Goal: Task Accomplishment & Management: Use online tool/utility

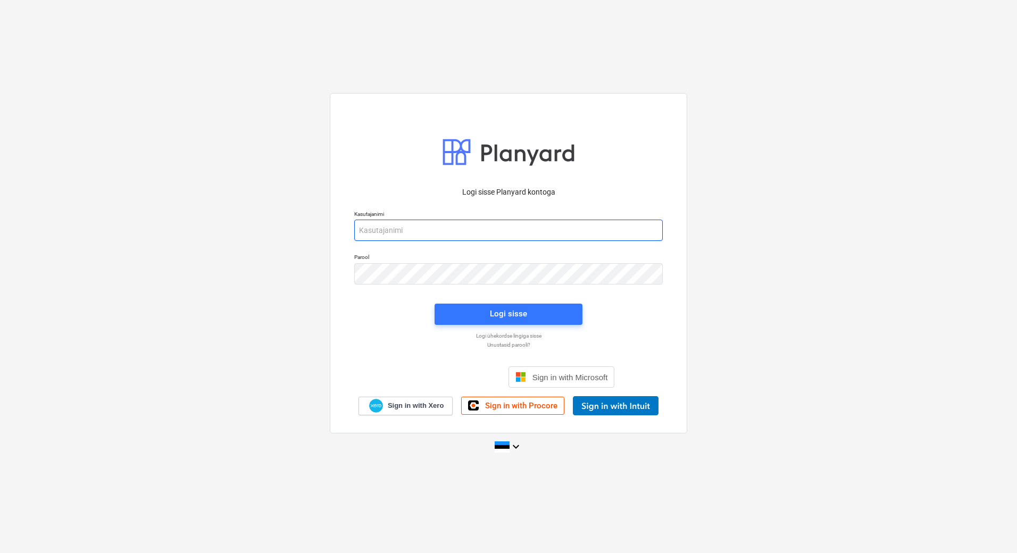
click at [425, 227] on input "email" at bounding box center [508, 230] width 309 height 21
type input "[PERSON_NAME][EMAIL_ADDRESS][PERSON_NAME][DOMAIN_NAME]"
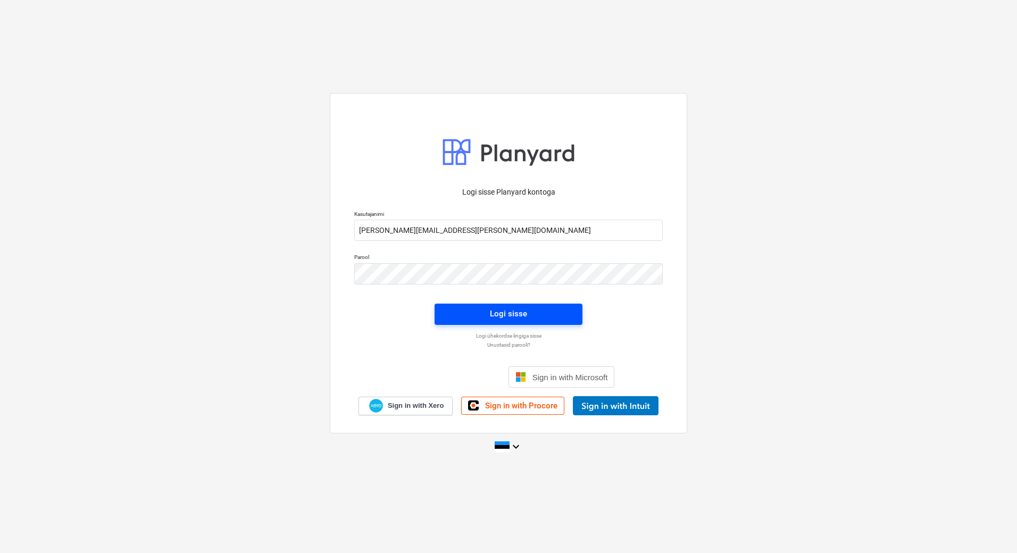
click at [513, 317] on div "Logi sisse" at bounding box center [508, 314] width 37 height 14
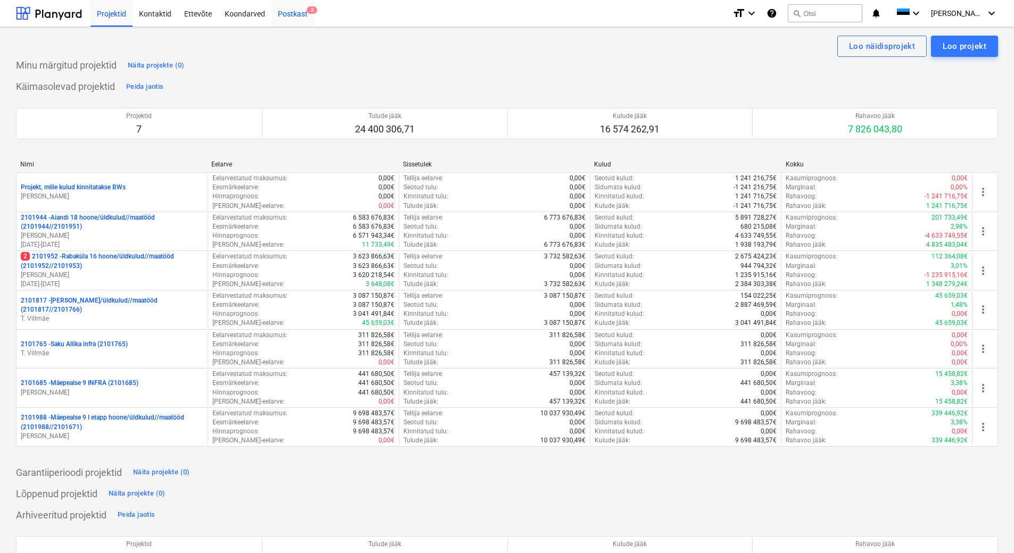
click at [290, 13] on div "Postkast 3" at bounding box center [292, 12] width 43 height 27
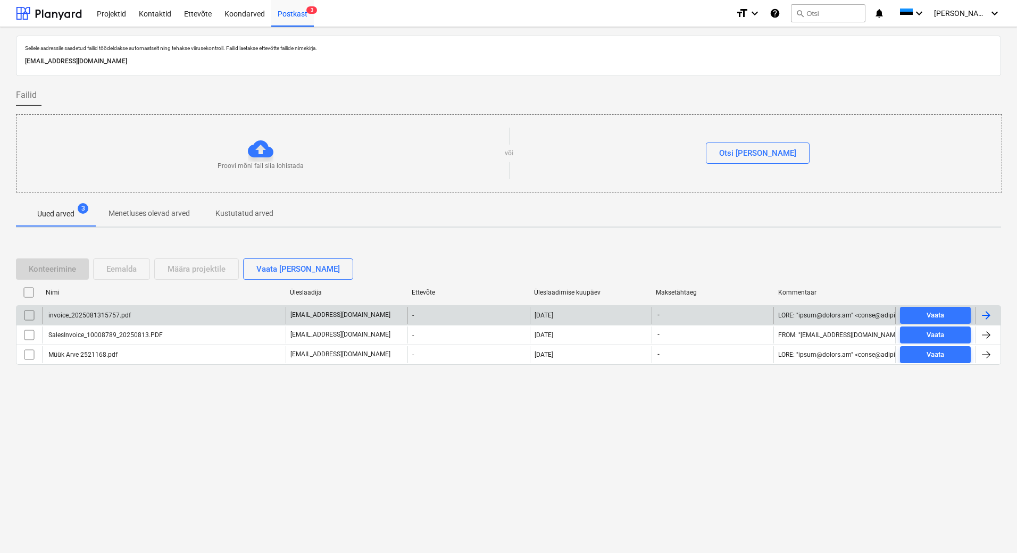
click at [302, 317] on p "[EMAIL_ADDRESS][DOMAIN_NAME]" at bounding box center [341, 315] width 100 height 9
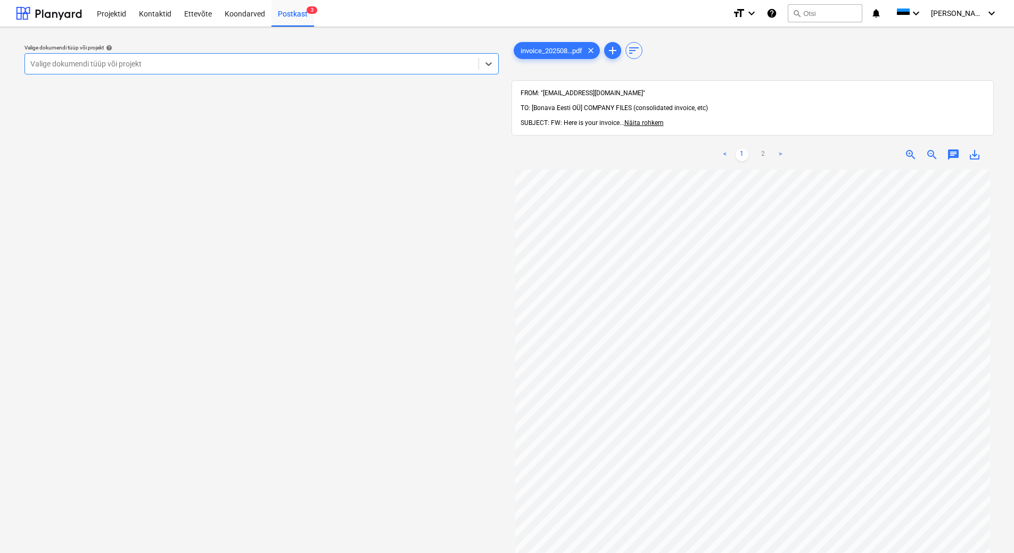
scroll to position [106, 0]
type input "p"
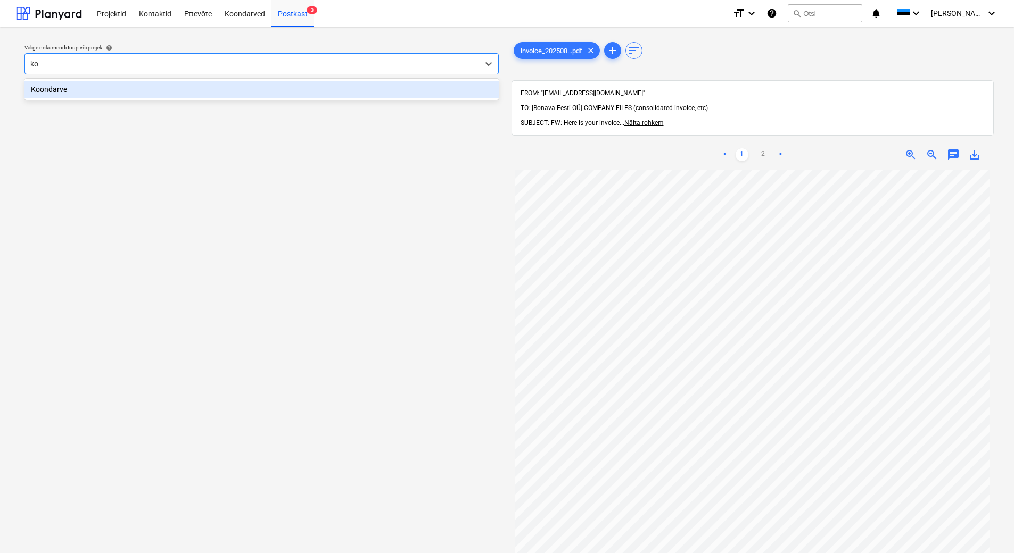
type input "koo"
click at [268, 89] on div "Koondarve" at bounding box center [261, 89] width 474 height 17
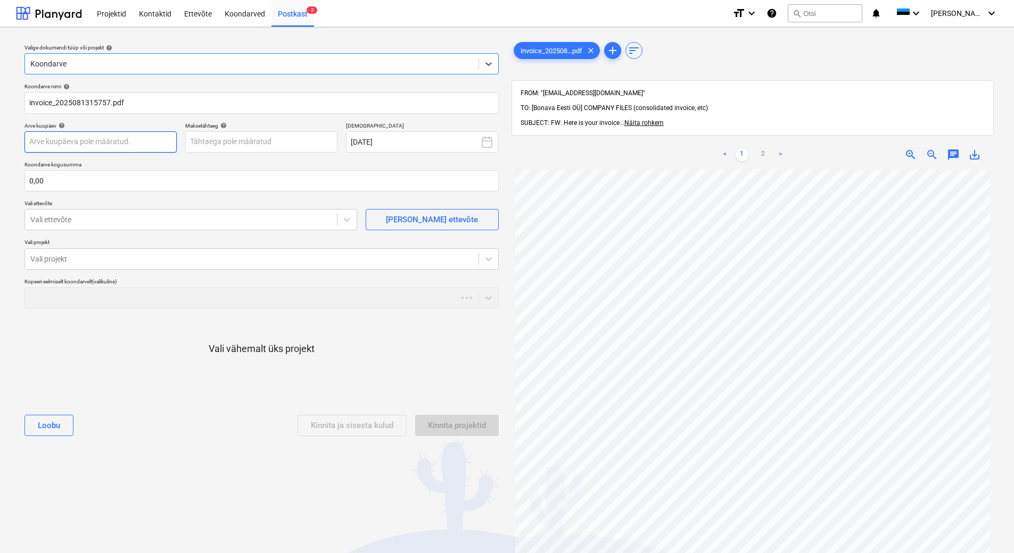
click at [129, 148] on body "Projektid Kontaktid Ettevõte Koondarved Postkast 3 format_size keyboard_arrow_d…" at bounding box center [507, 276] width 1014 height 553
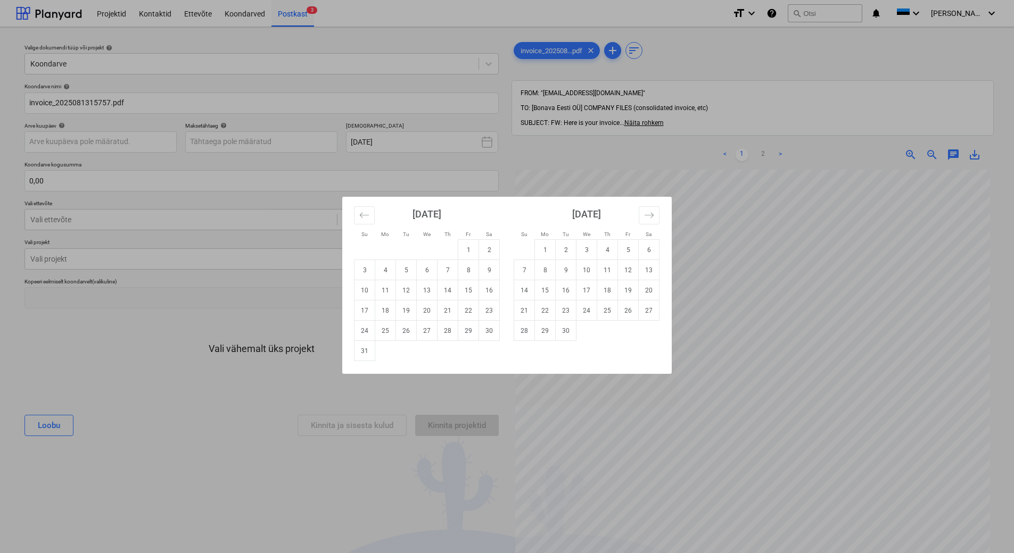
click at [709, 399] on div "Su Mo Tu We Th Fr Sa Su Mo Tu We Th Fr Sa [DATE] 1 2 3 4 5 6 7 8 9 10 11 12 13 …" at bounding box center [507, 276] width 1014 height 553
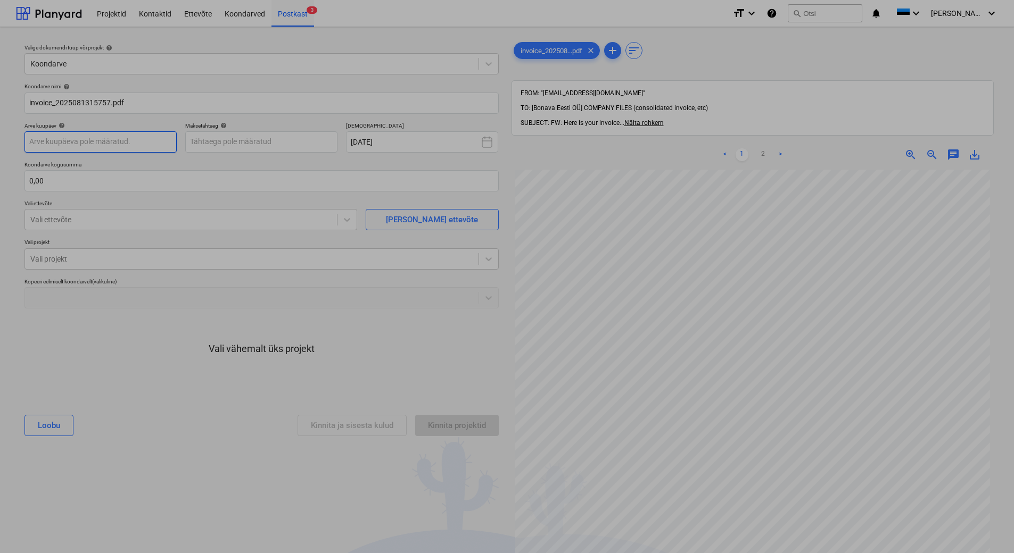
click at [128, 150] on body "Projektid Kontaktid Ettevõte Koondarved Postkast 3 format_size keyboard_arrow_d…" at bounding box center [507, 276] width 1014 height 553
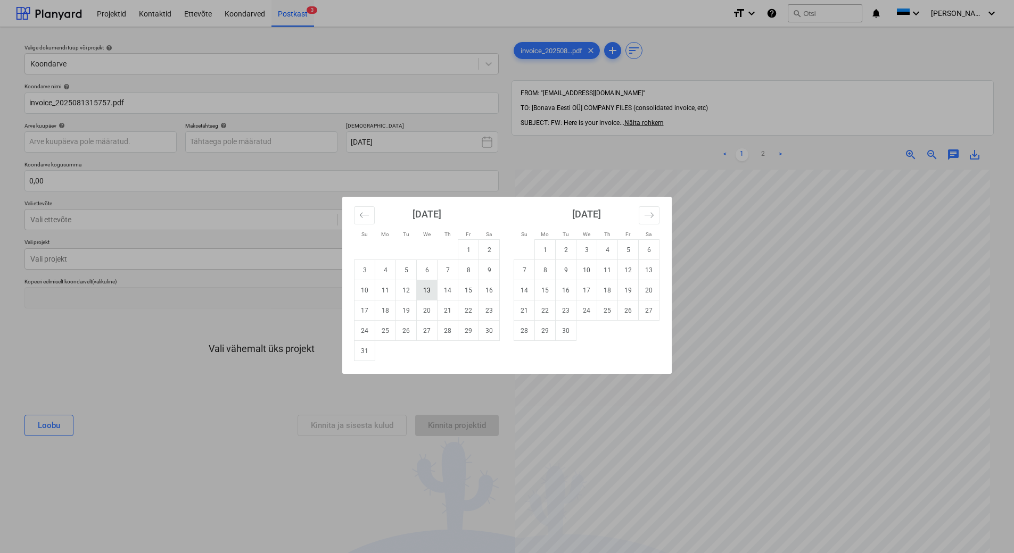
click at [426, 296] on td "13" at bounding box center [427, 290] width 21 height 20
type input "[DATE]"
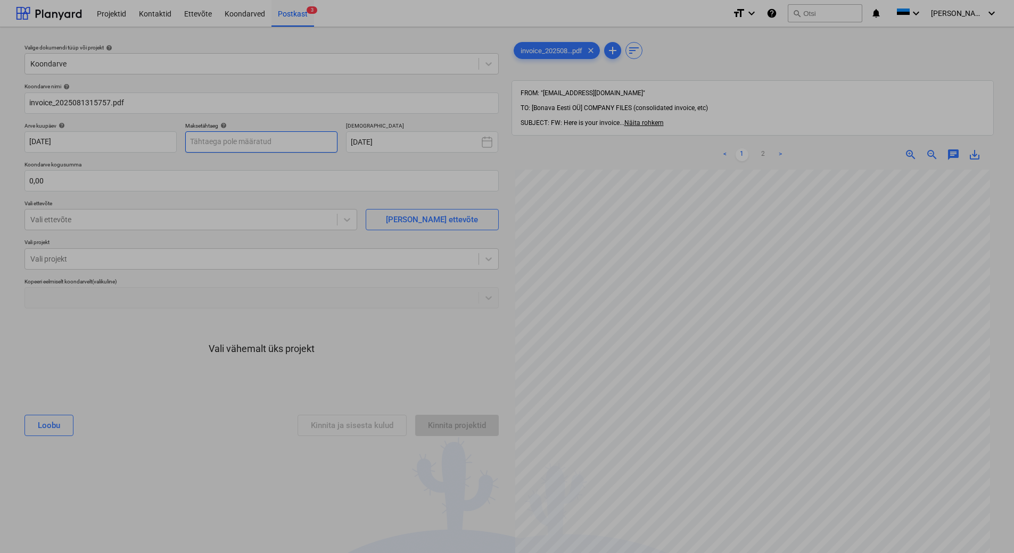
click at [260, 146] on body "Projektid Kontaktid Ettevõte Koondarved Postkast 3 format_size keyboard_arrow_d…" at bounding box center [507, 276] width 1014 height 553
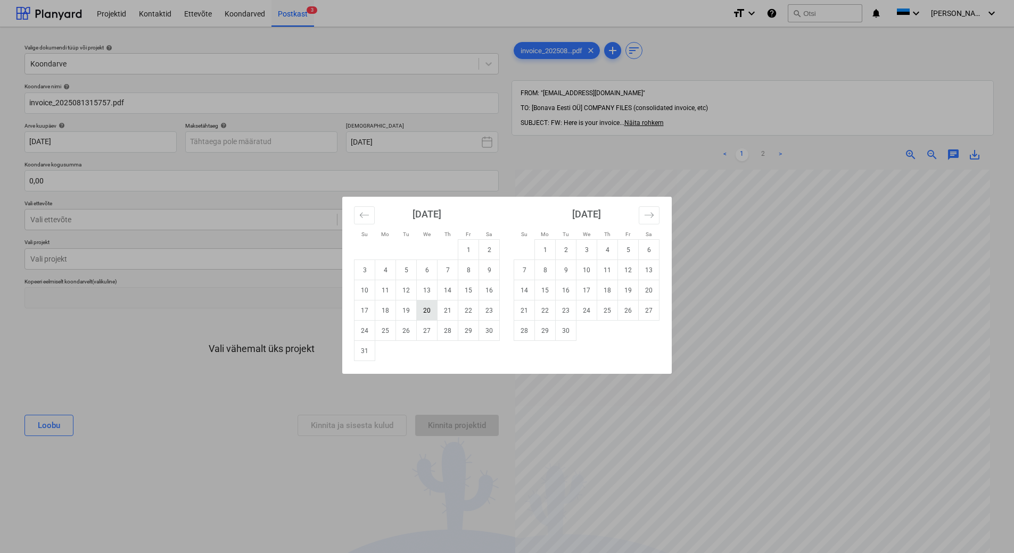
click at [427, 316] on td "20" at bounding box center [427, 311] width 21 height 20
type input "[DATE]"
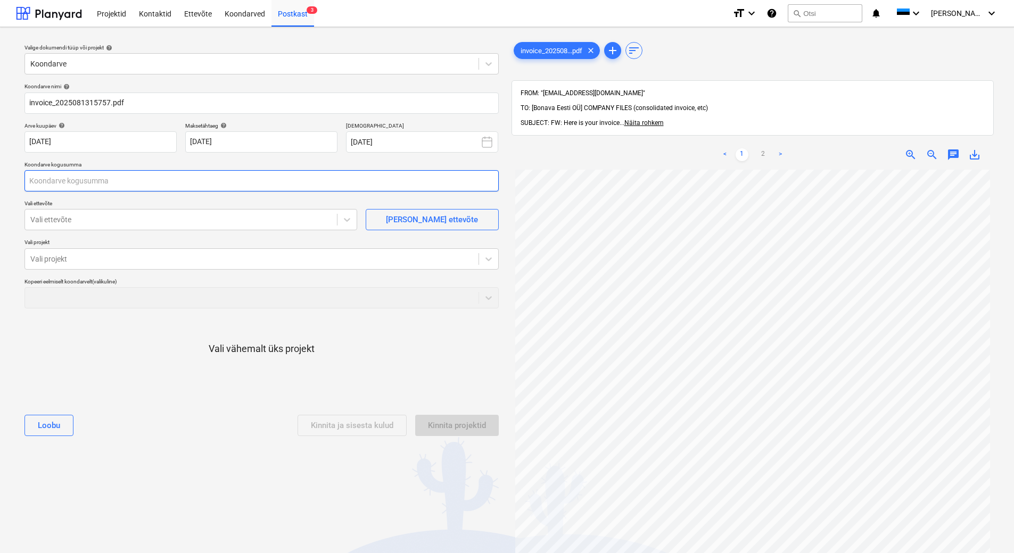
click at [147, 188] on input "text" at bounding box center [261, 180] width 474 height 21
type input "600,00"
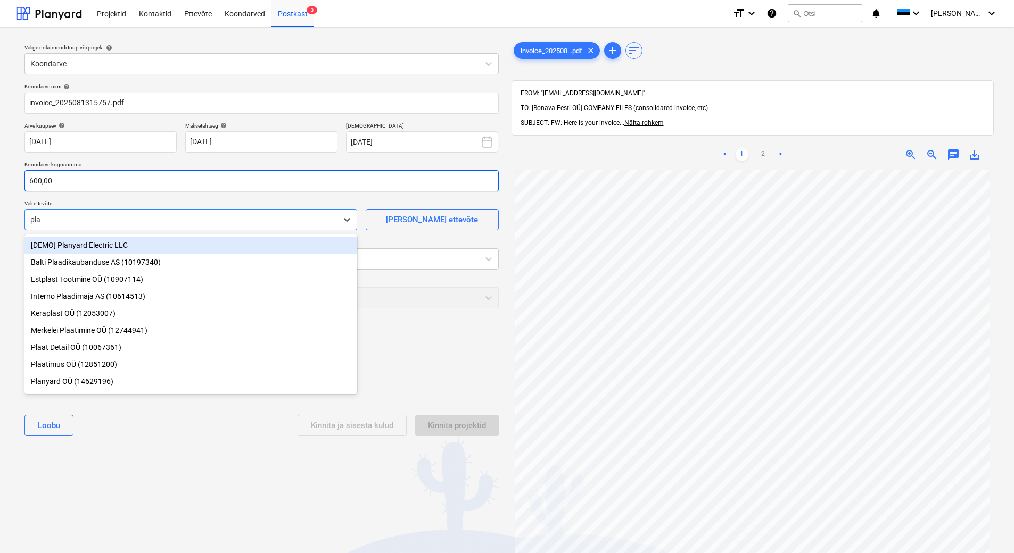
type input "plan"
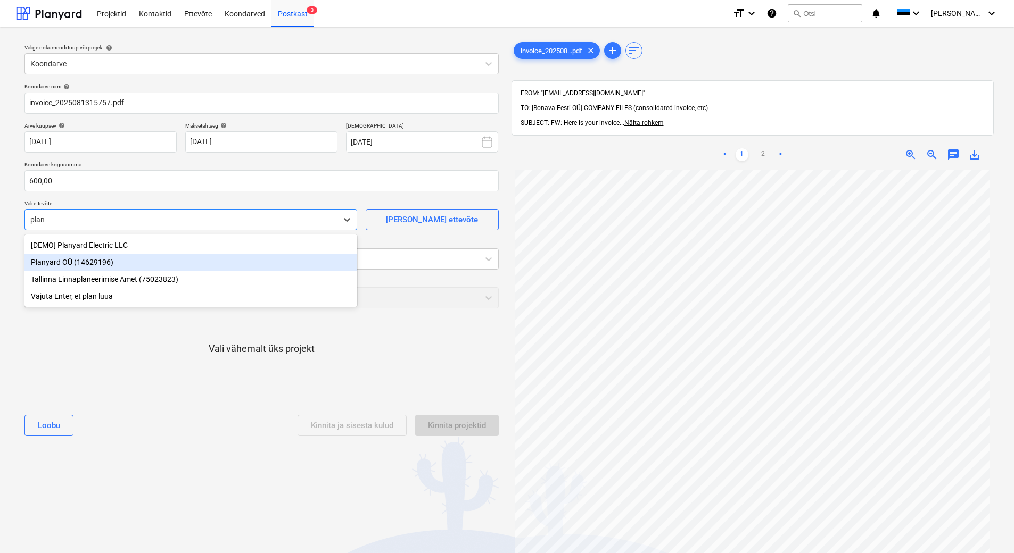
click at [103, 262] on div "Planyard OÜ (14629196)" at bounding box center [190, 262] width 333 height 17
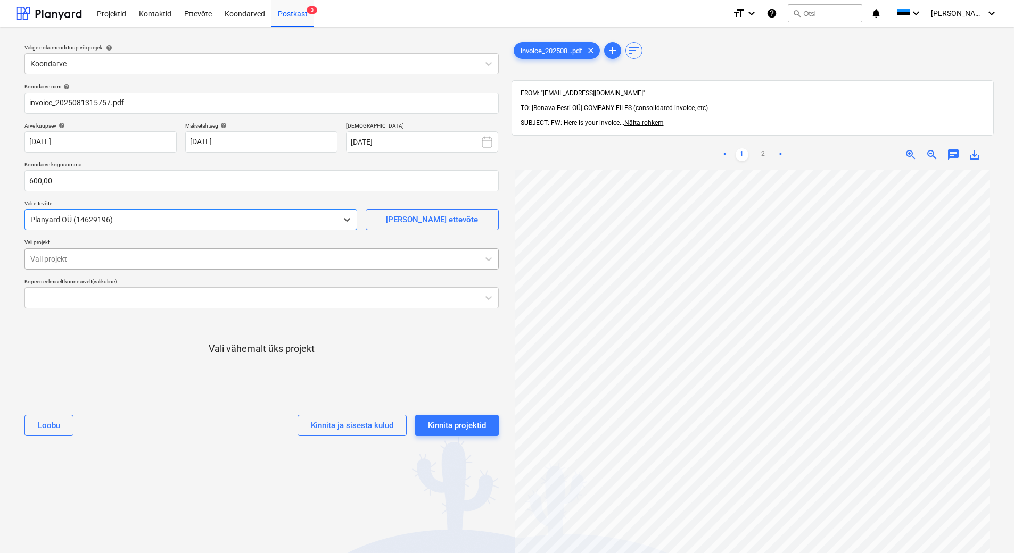
click at [102, 261] on div at bounding box center [251, 259] width 443 height 11
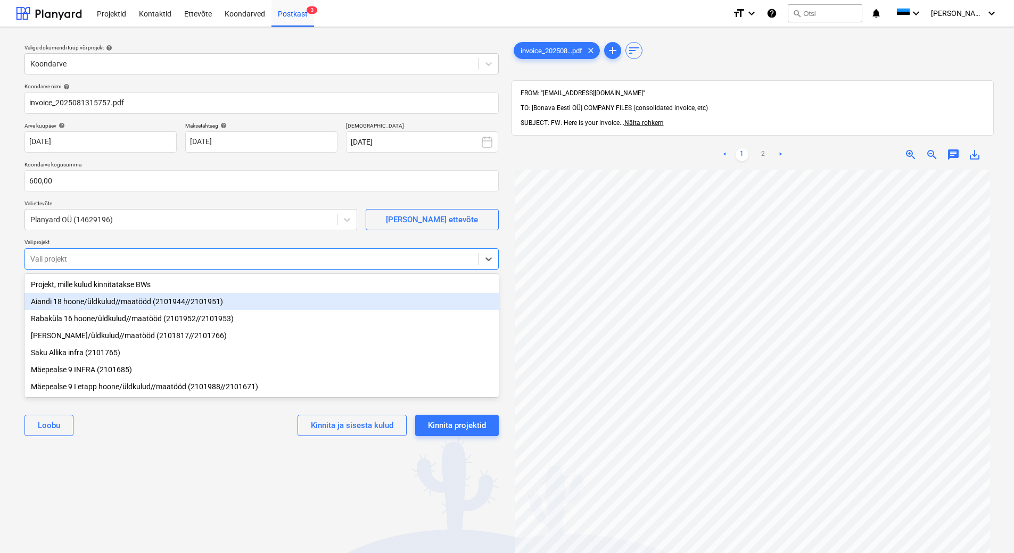
click at [107, 308] on div "Aiandi 18 hoone/üldkulud//maatööd (2101944//2101951)" at bounding box center [261, 301] width 474 height 17
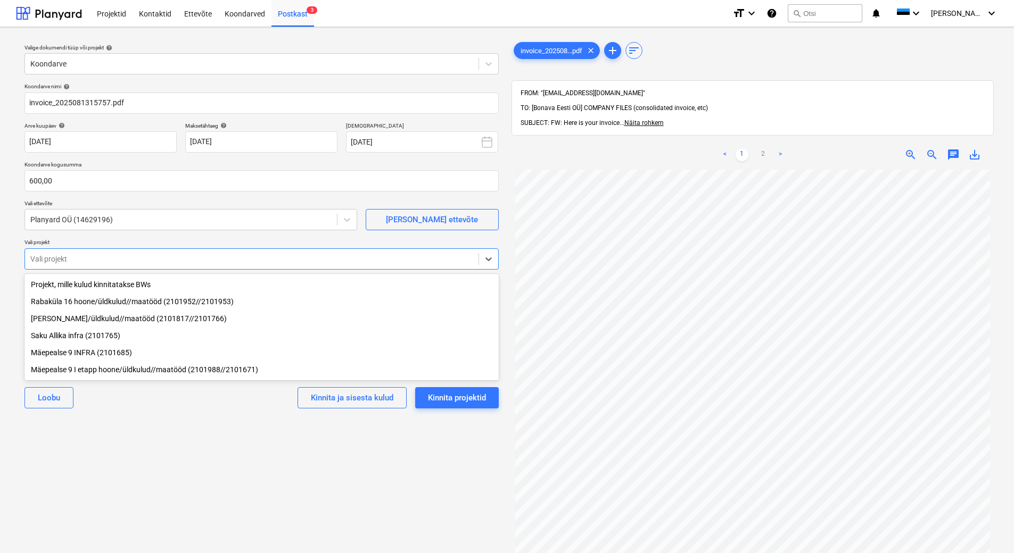
click at [107, 306] on div "Rabaküla 16 hoone/üldkulud//maatööd (2101952//2101953)" at bounding box center [261, 301] width 474 height 17
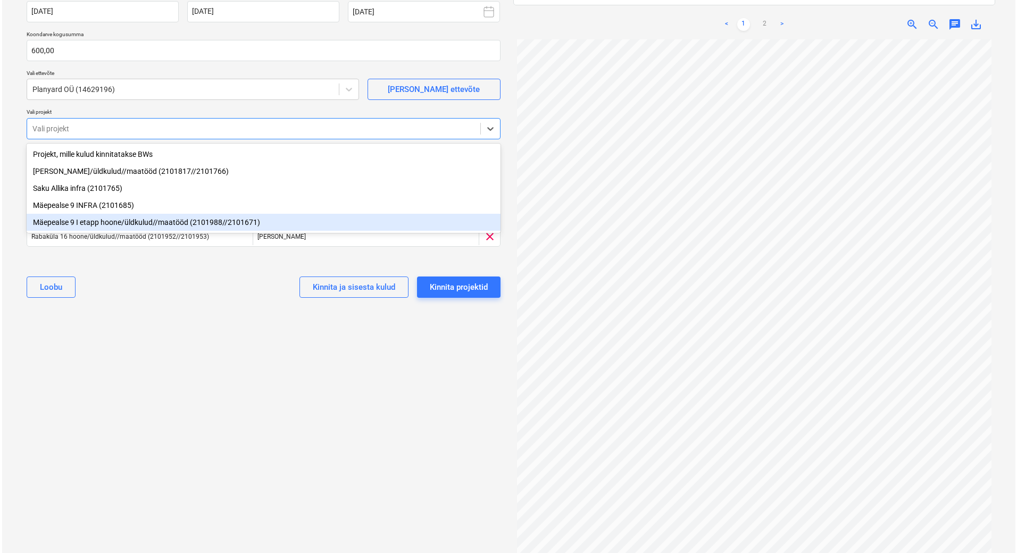
scroll to position [138, 0]
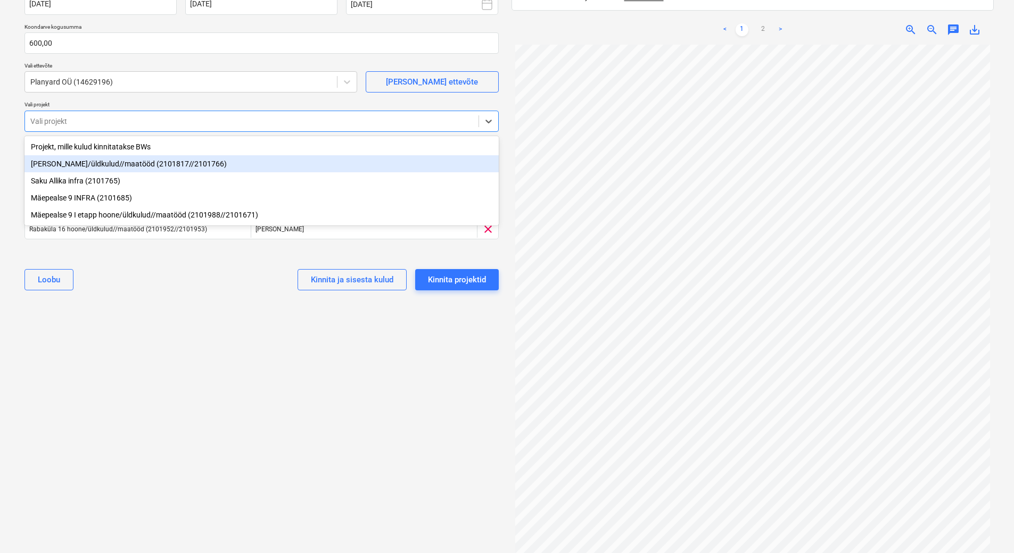
click at [126, 168] on div "[PERSON_NAME]/üldkulud//maatööd (2101817//2101766)" at bounding box center [261, 163] width 474 height 17
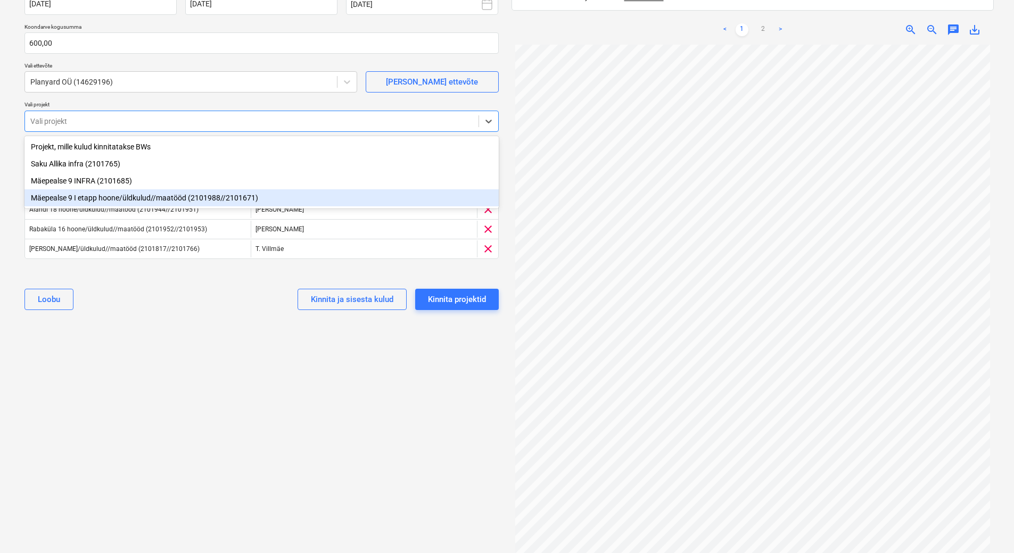
click at [153, 203] on div "Mäepealse 9 I etapp hoone/üldkulud//maatööd (2101988//2101671)" at bounding box center [261, 197] width 474 height 17
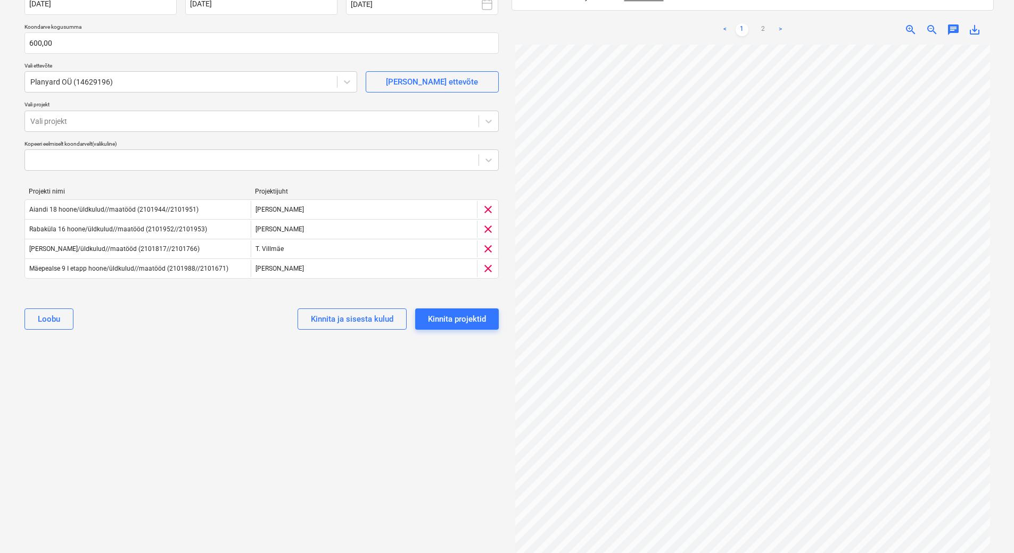
click at [175, 314] on div "[PERSON_NAME] ja sisesta kulud Kinnita projektid" at bounding box center [261, 319] width 474 height 38
click at [477, 325] on div "Kinnita projektid" at bounding box center [457, 319] width 58 height 14
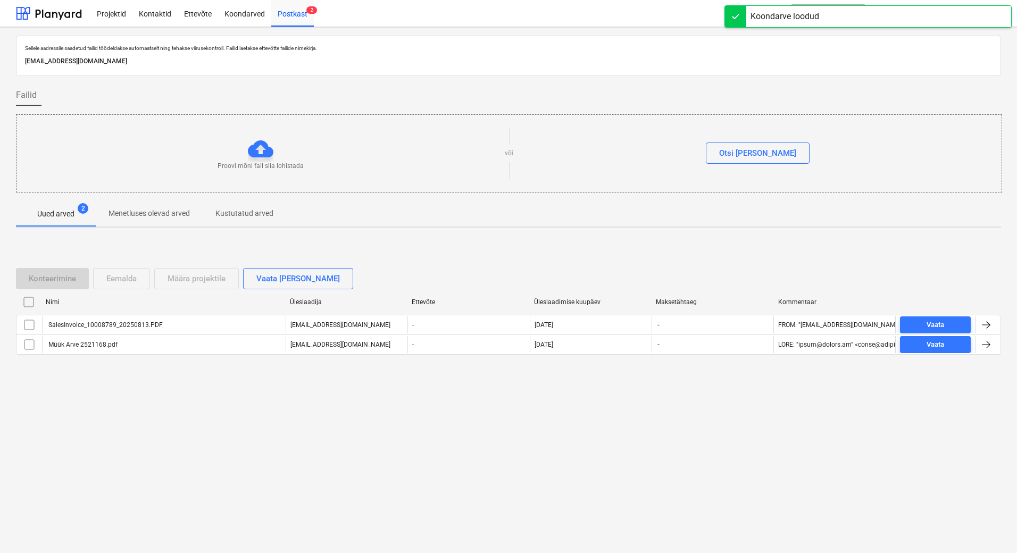
click at [477, 325] on div "-" at bounding box center [469, 325] width 122 height 17
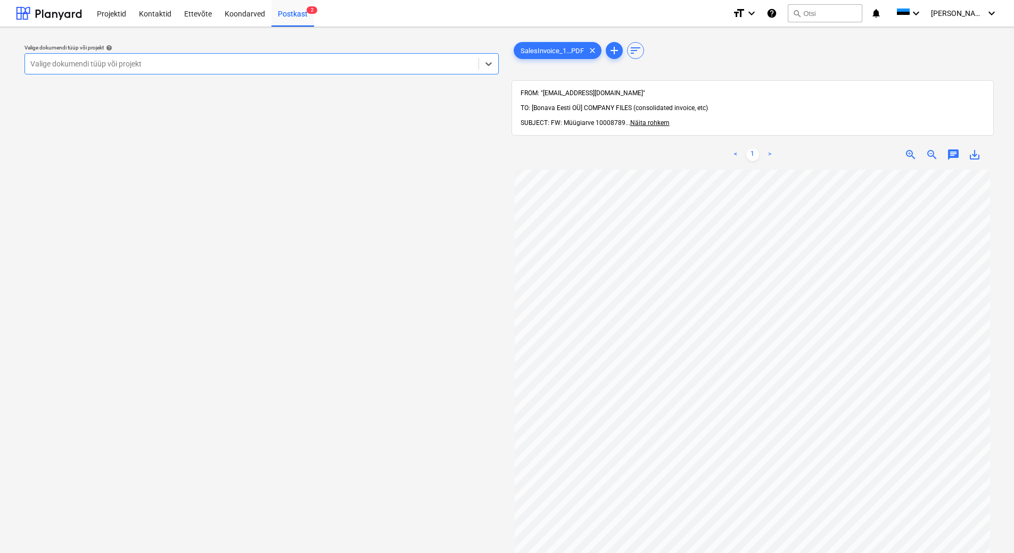
click at [209, 54] on div "Valige dokumendi tüüp või projekt" at bounding box center [261, 63] width 474 height 21
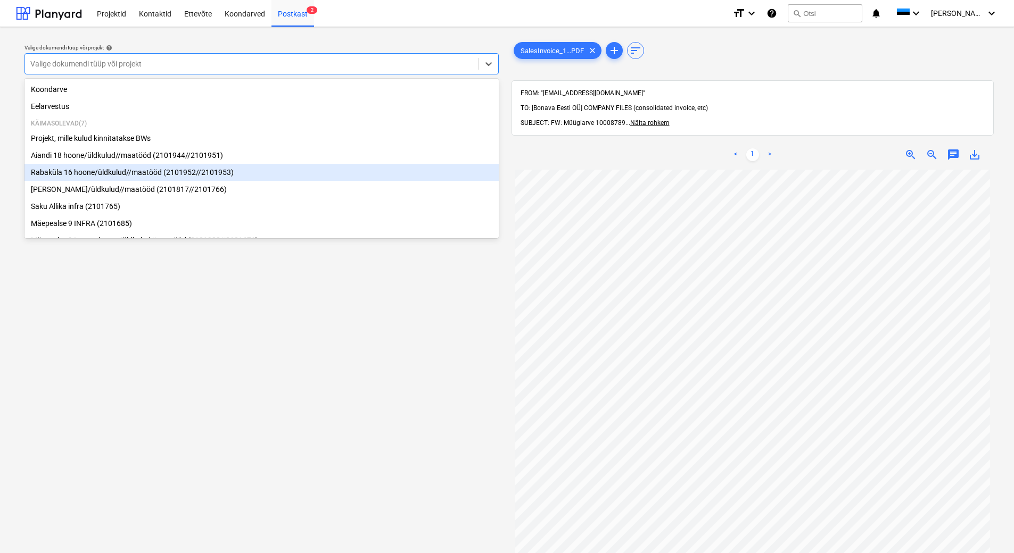
click at [204, 167] on div "Rabaküla 16 hoone/üldkulud//maatööd (2101952//2101953)" at bounding box center [261, 172] width 474 height 17
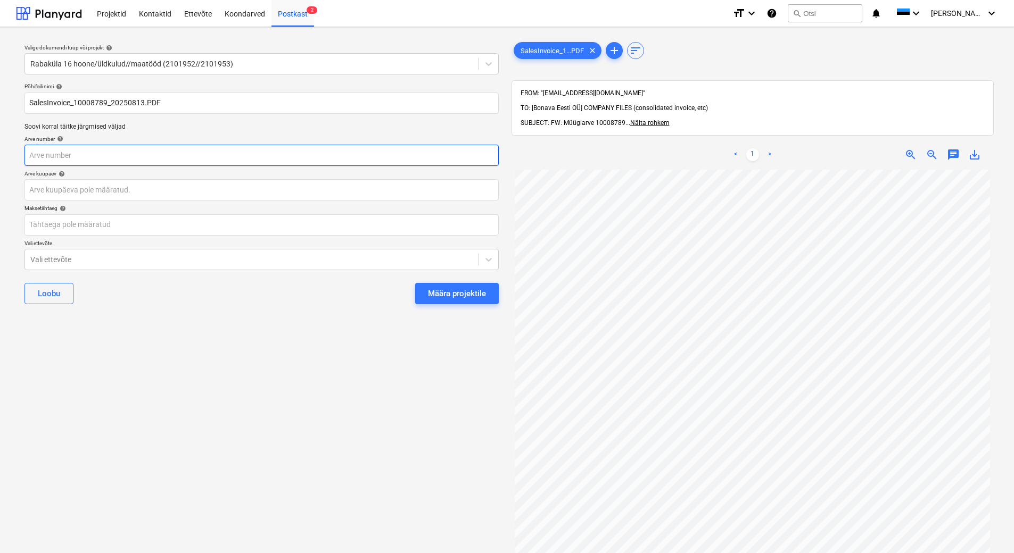
click at [170, 152] on input "text" at bounding box center [261, 155] width 474 height 21
type input "10008789"
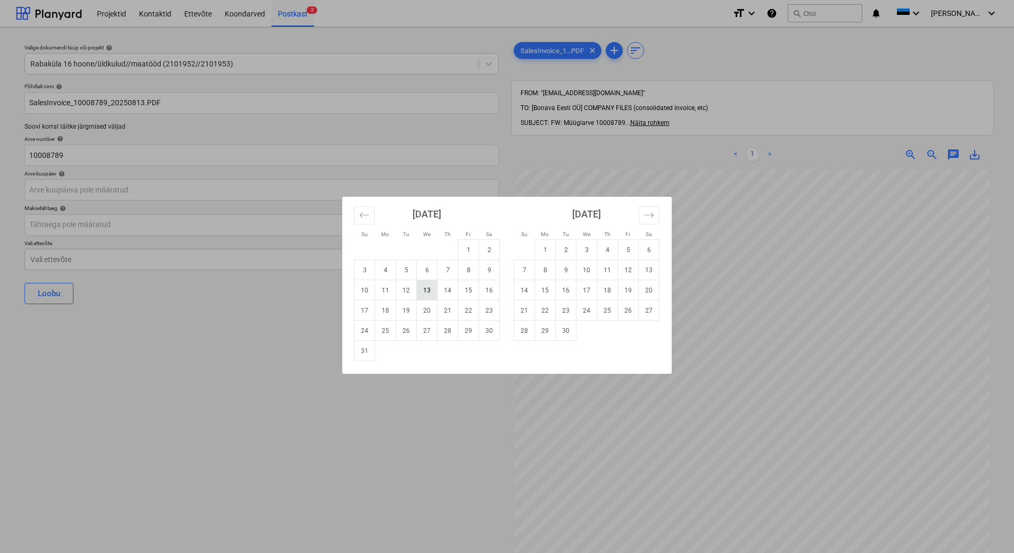
click at [427, 289] on td "13" at bounding box center [427, 290] width 21 height 20
type input "[DATE]"
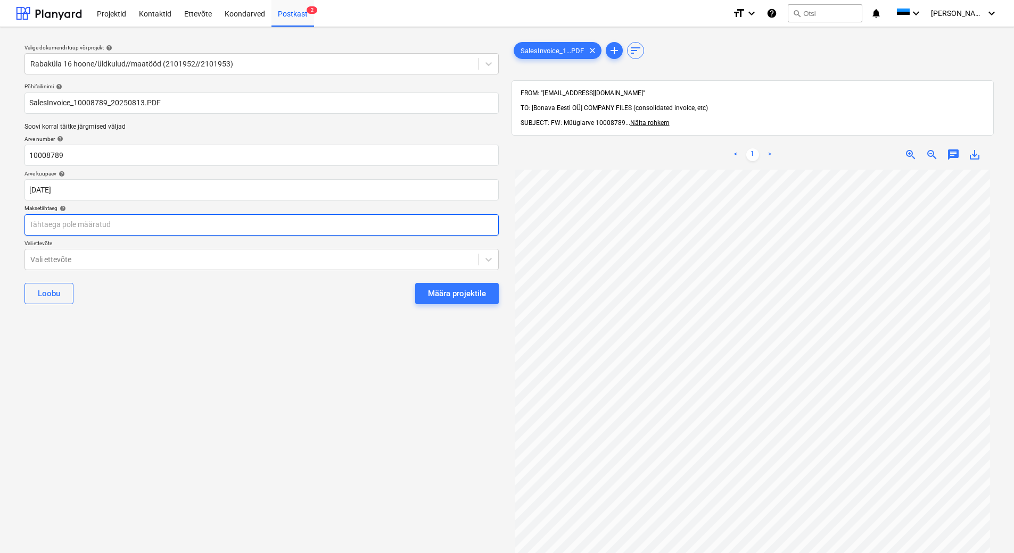
click at [164, 229] on body "Projektid Kontaktid Ettevõte Koondarved Postkast 2 format_size keyboard_arrow_d…" at bounding box center [507, 276] width 1014 height 553
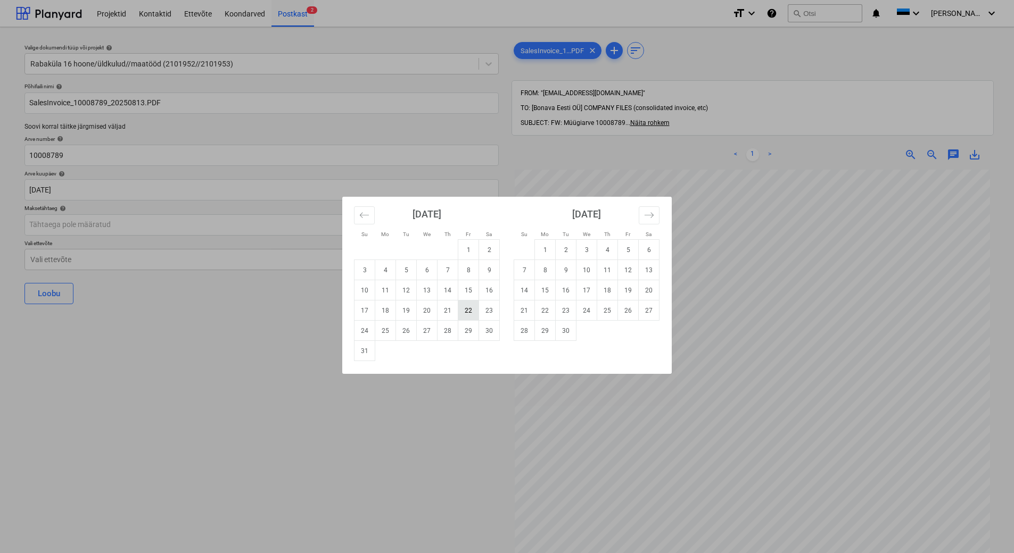
click at [471, 314] on td "22" at bounding box center [468, 311] width 21 height 20
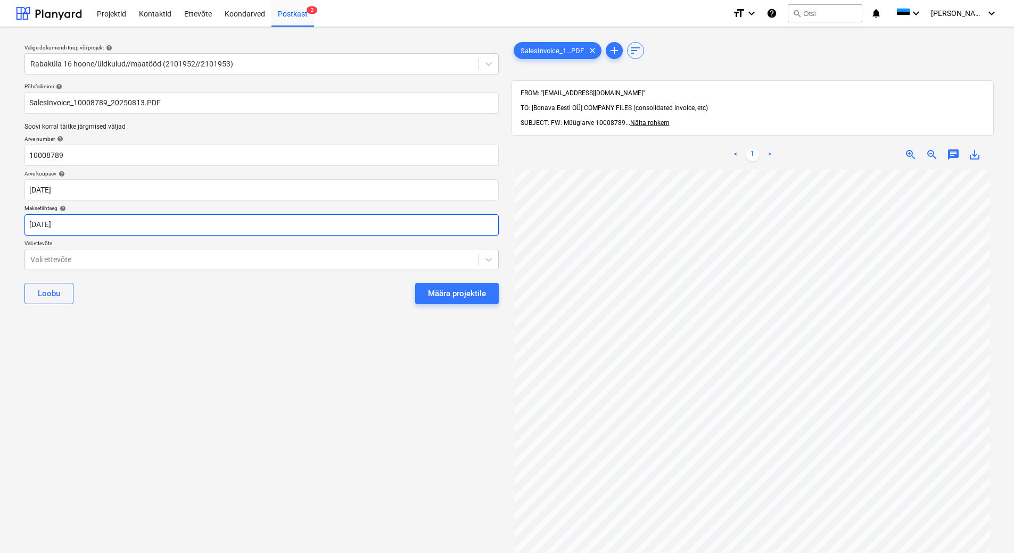
click at [98, 228] on body "Projektid Kontaktid Ettevõte Koondarved Postkast 2 format_size keyboard_arrow_d…" at bounding box center [507, 276] width 1014 height 553
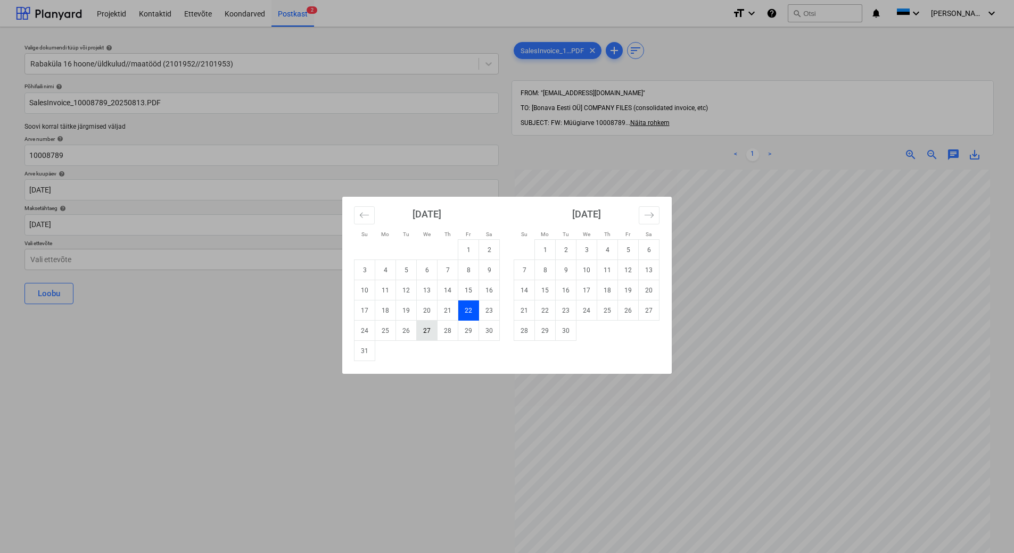
click at [422, 336] on td "27" at bounding box center [427, 331] width 21 height 20
type input "[DATE]"
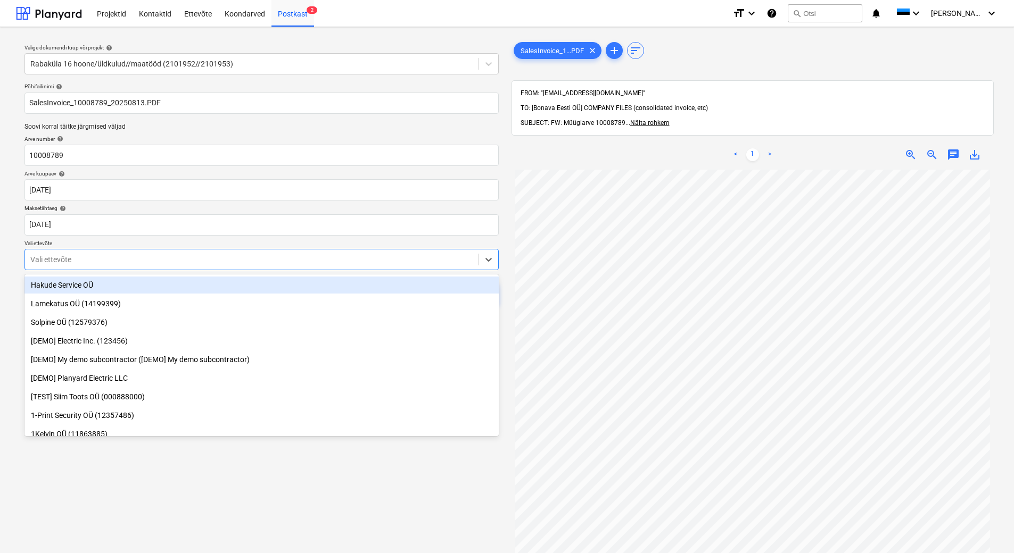
click at [140, 258] on div at bounding box center [251, 259] width 443 height 11
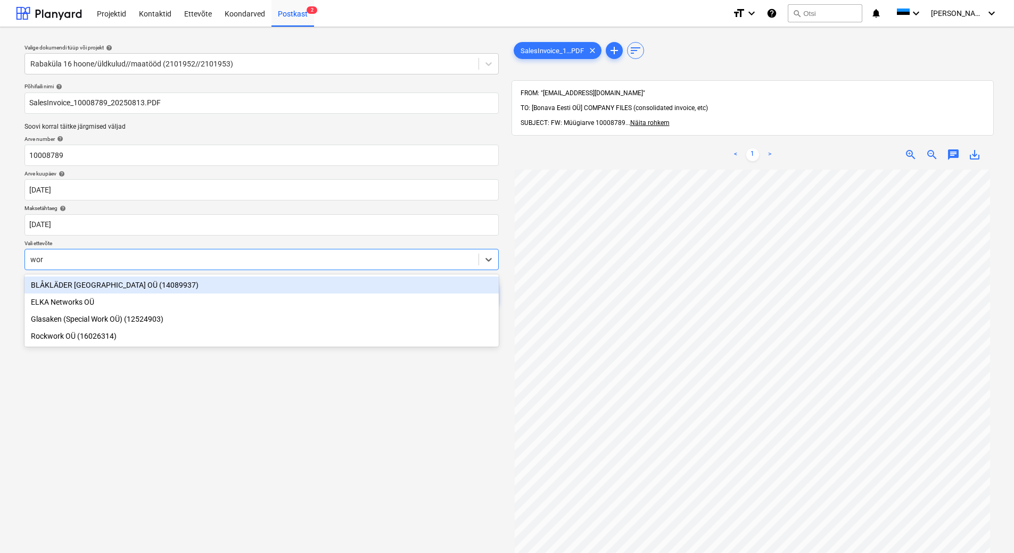
type input "work"
click at [145, 289] on div "BLÅKLÄDER [GEOGRAPHIC_DATA] OÜ (14089937)" at bounding box center [261, 285] width 474 height 17
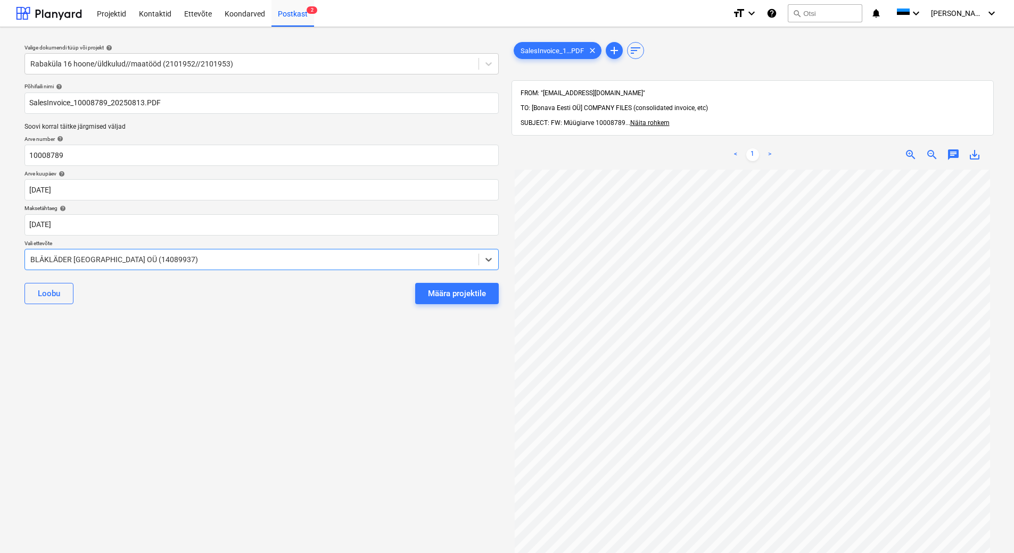
click at [173, 362] on div "Valige dokumendi tüüp või projekt help Rabaküla 16 hoone/üldkulud//maatööd (210…" at bounding box center [261, 367] width 491 height 662
click at [437, 292] on div "Määra projektile" at bounding box center [457, 294] width 58 height 14
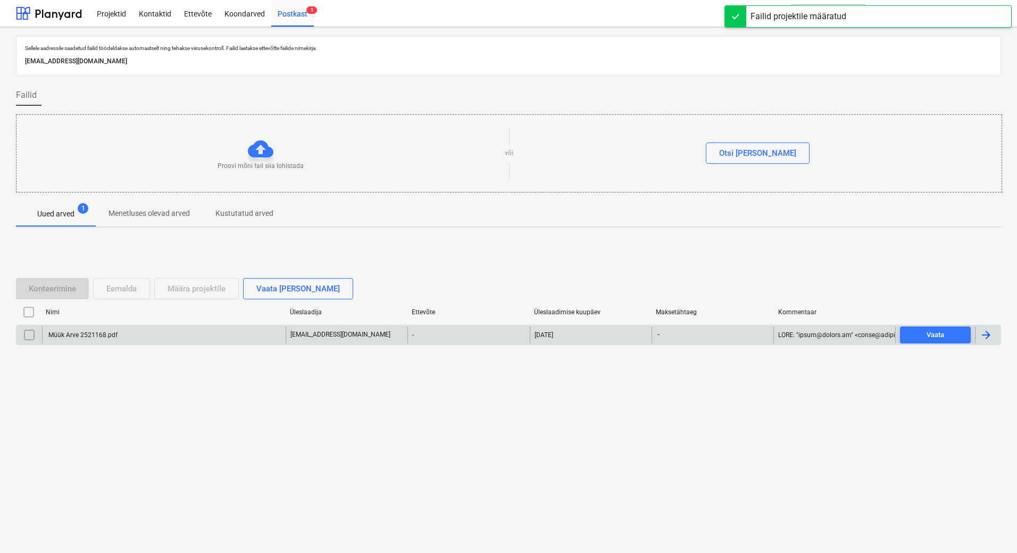
click at [426, 333] on div "-" at bounding box center [469, 335] width 122 height 17
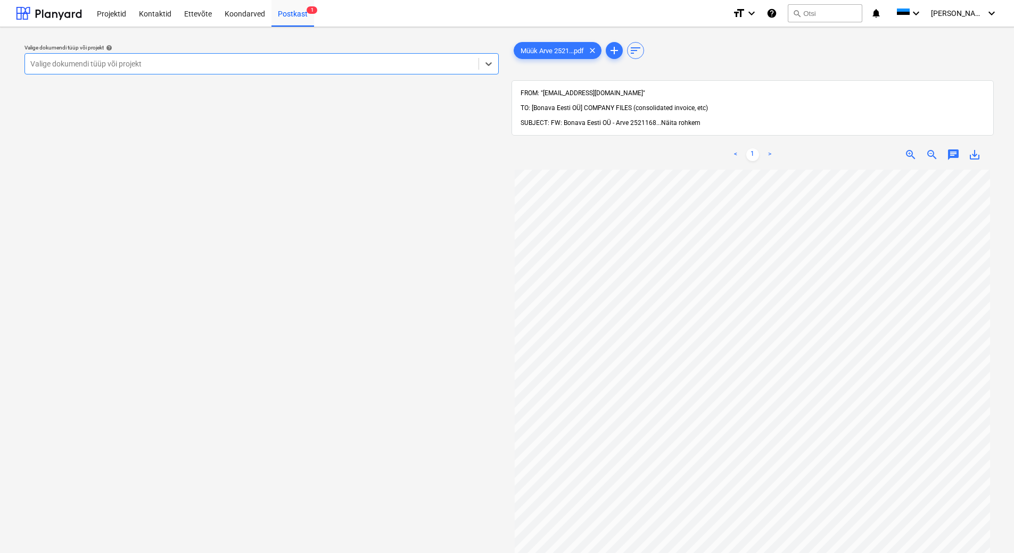
click at [687, 119] on span "Näita rohkem" at bounding box center [680, 122] width 39 height 7
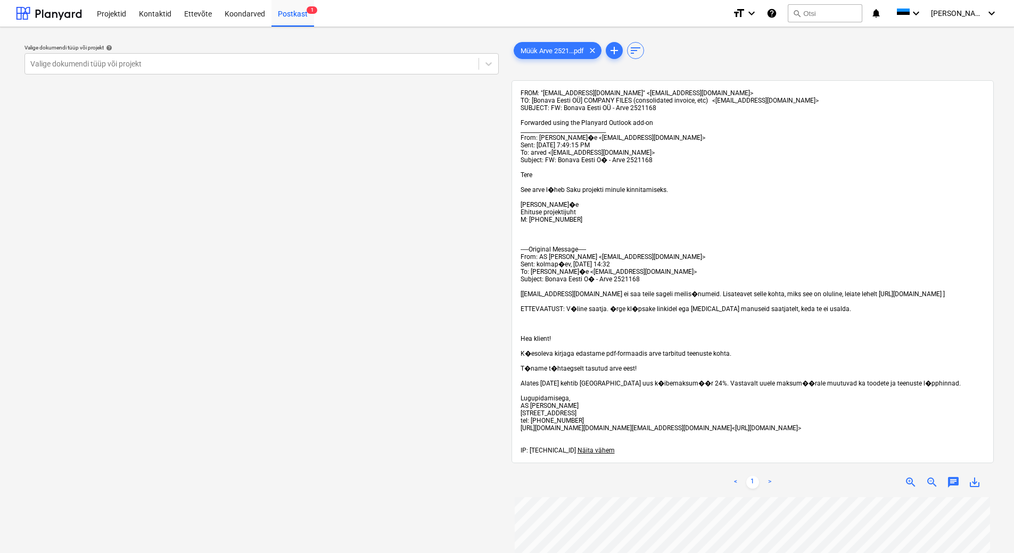
click at [763, 486] on link ">" at bounding box center [769, 482] width 13 height 13
click at [590, 454] on span "Näita vähem" at bounding box center [595, 450] width 37 height 7
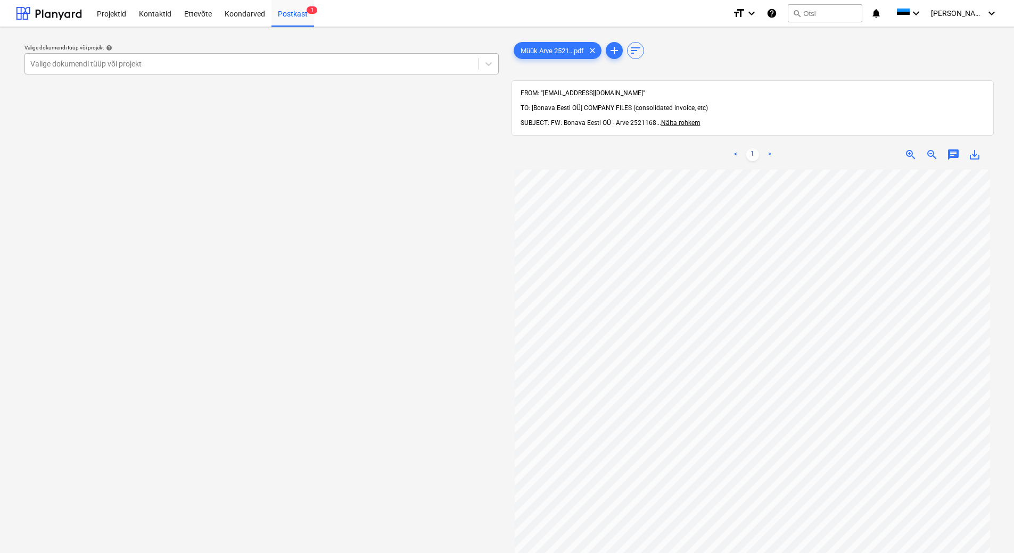
click at [160, 69] on div at bounding box center [251, 64] width 443 height 11
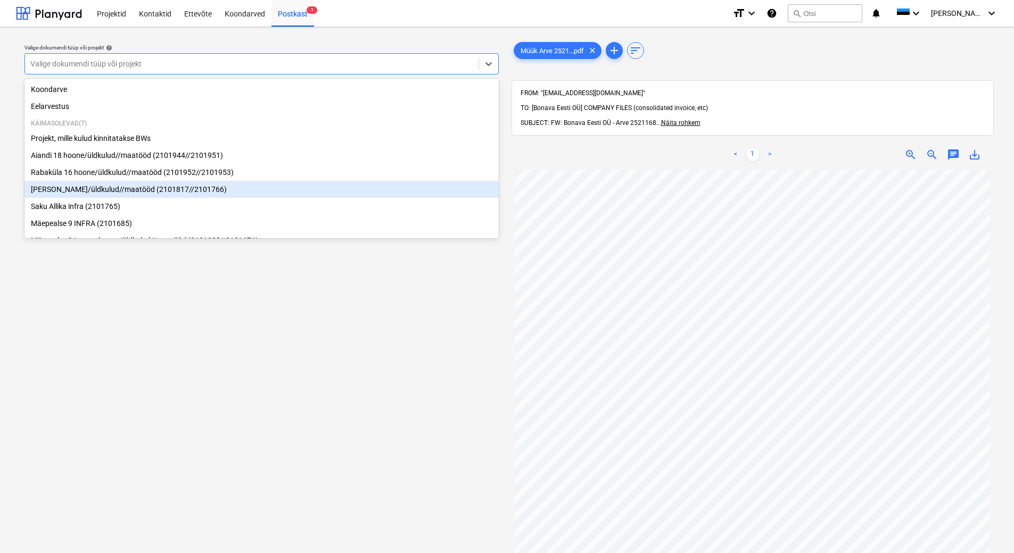
click at [164, 194] on div "[PERSON_NAME]/üldkulud//maatööd (2101817//2101766)" at bounding box center [261, 189] width 474 height 17
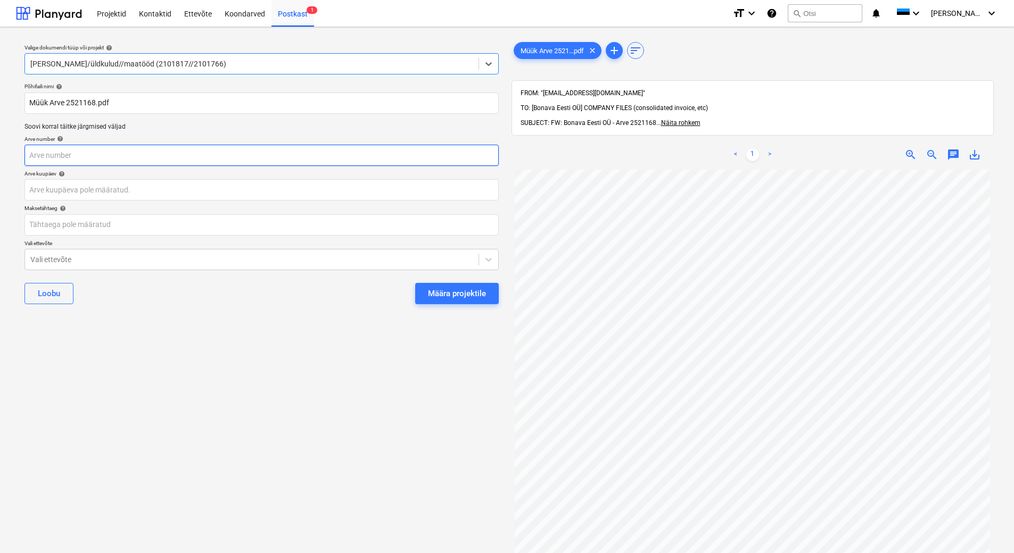
click at [92, 159] on input "text" at bounding box center [261, 155] width 474 height 21
type input "2521168"
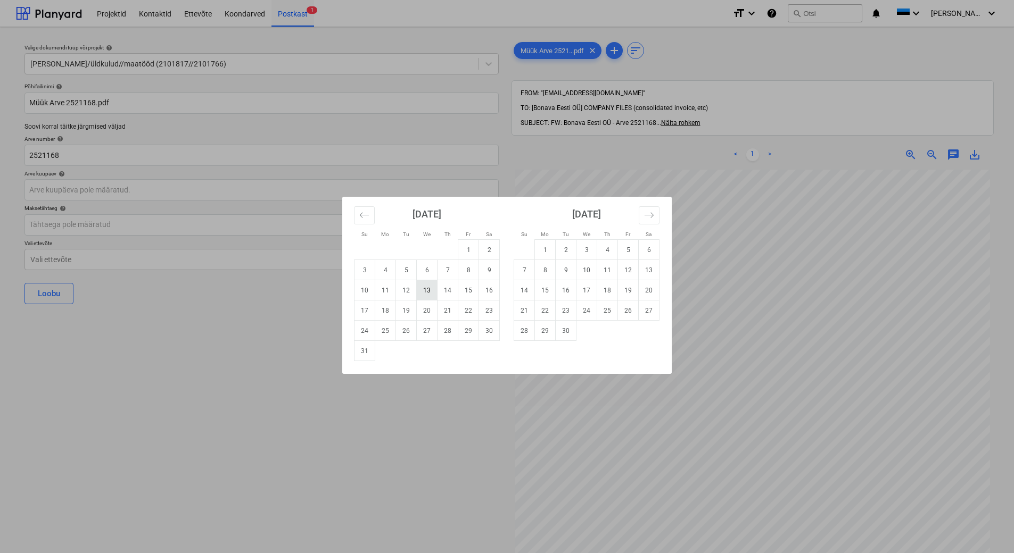
click at [430, 293] on td "13" at bounding box center [427, 290] width 21 height 20
type input "[DATE]"
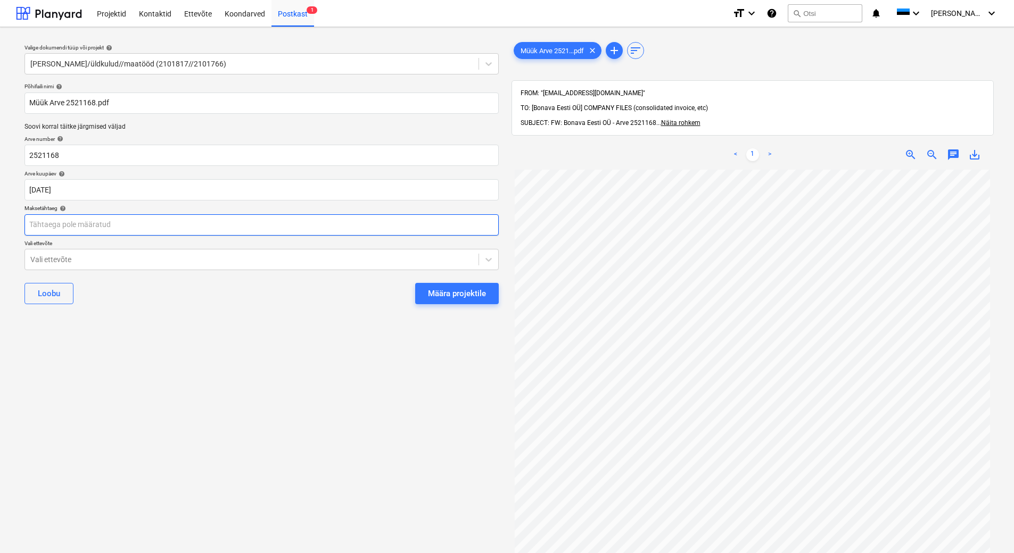
click at [153, 221] on body "Projektid Kontaktid Ettevõte Koondarved Postkast 1 format_size keyboard_arrow_d…" at bounding box center [507, 276] width 1014 height 553
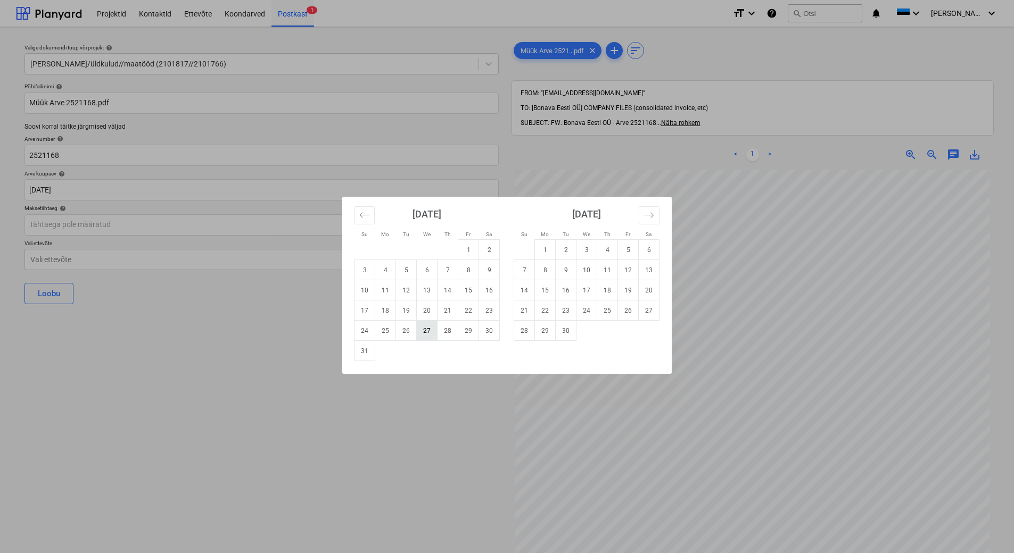
click at [432, 332] on td "27" at bounding box center [427, 331] width 21 height 20
type input "[DATE]"
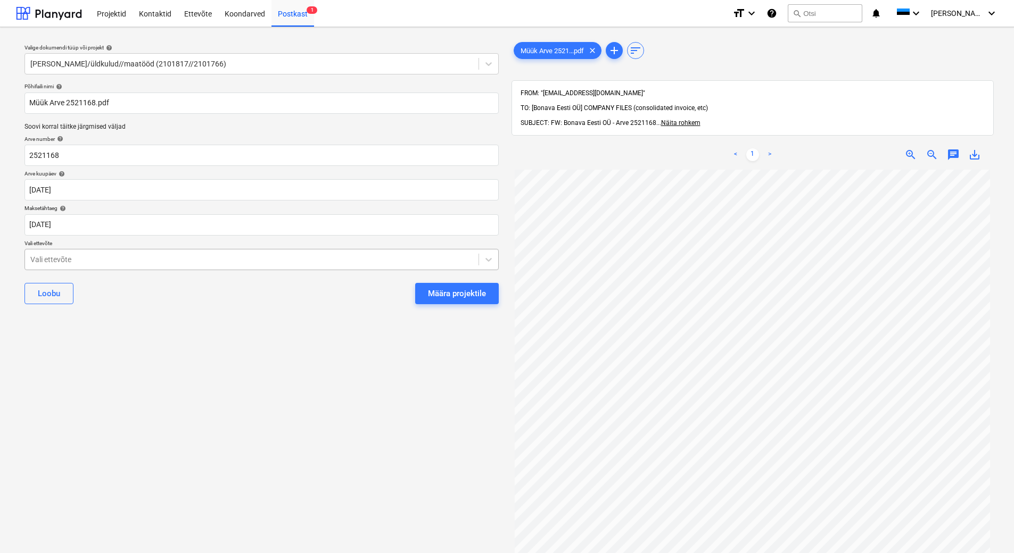
click at [241, 259] on div at bounding box center [251, 259] width 443 height 11
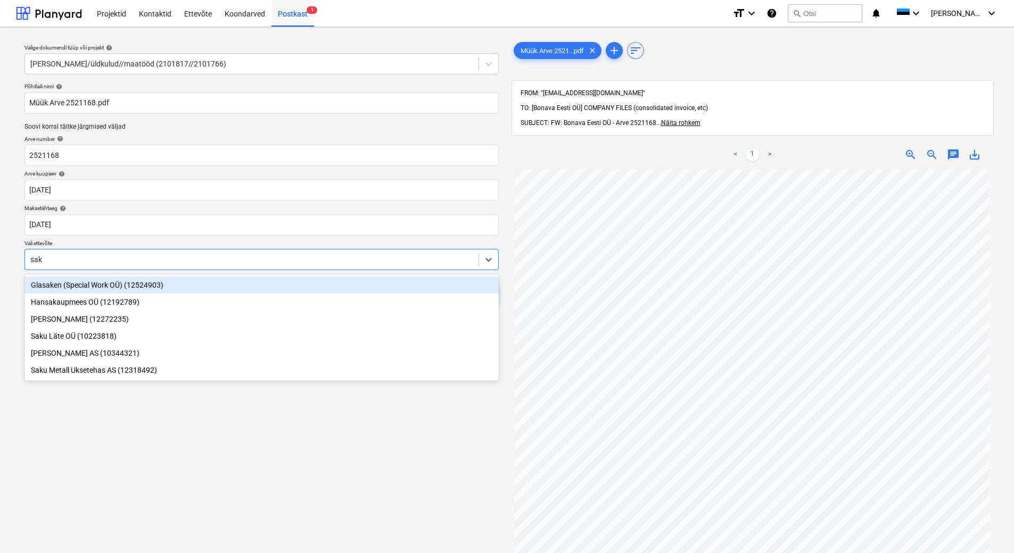
type input "saku"
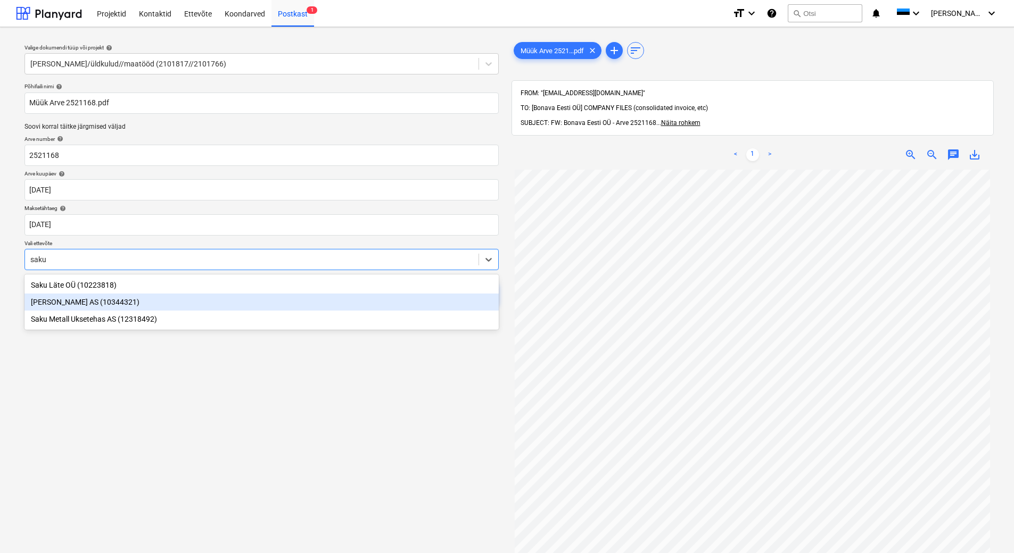
click at [229, 298] on div "[PERSON_NAME] AS (10344321)" at bounding box center [261, 302] width 474 height 17
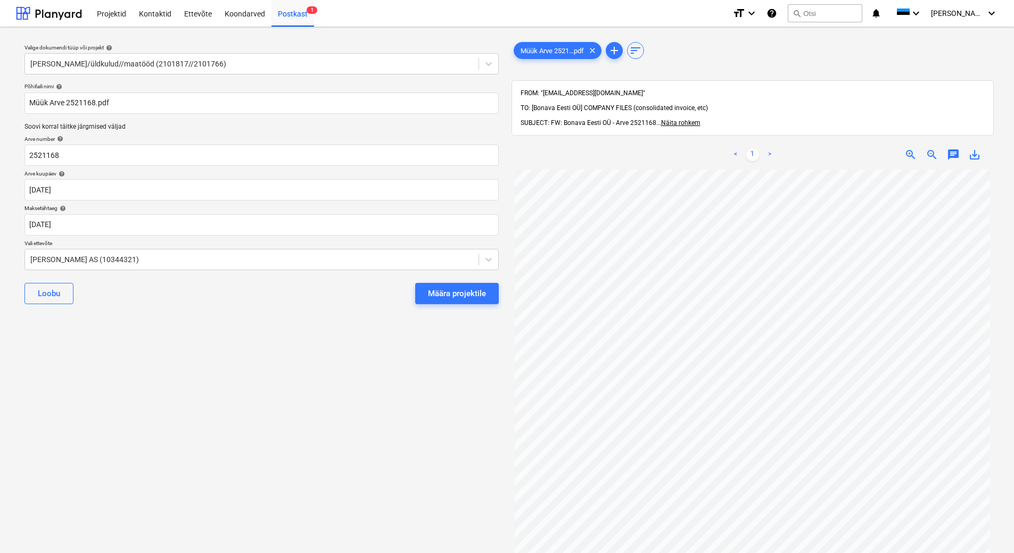
click at [225, 349] on div "Valige dokumendi tüüp või projekt help [PERSON_NAME]/üldkulud//maatööd (2101817…" at bounding box center [261, 367] width 491 height 662
click at [682, 119] on span "Näita rohkem" at bounding box center [680, 122] width 39 height 7
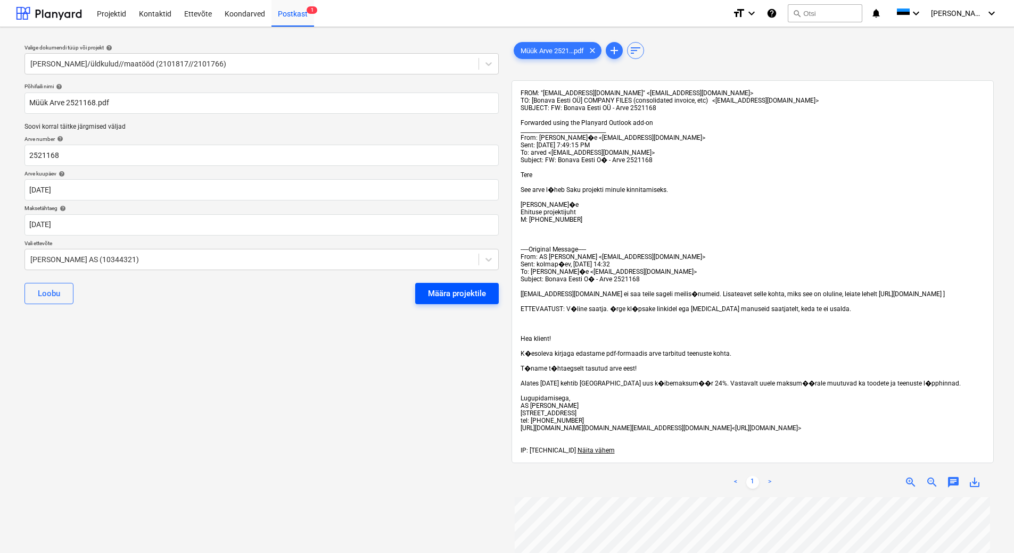
click at [448, 297] on div "Määra projektile" at bounding box center [457, 294] width 58 height 14
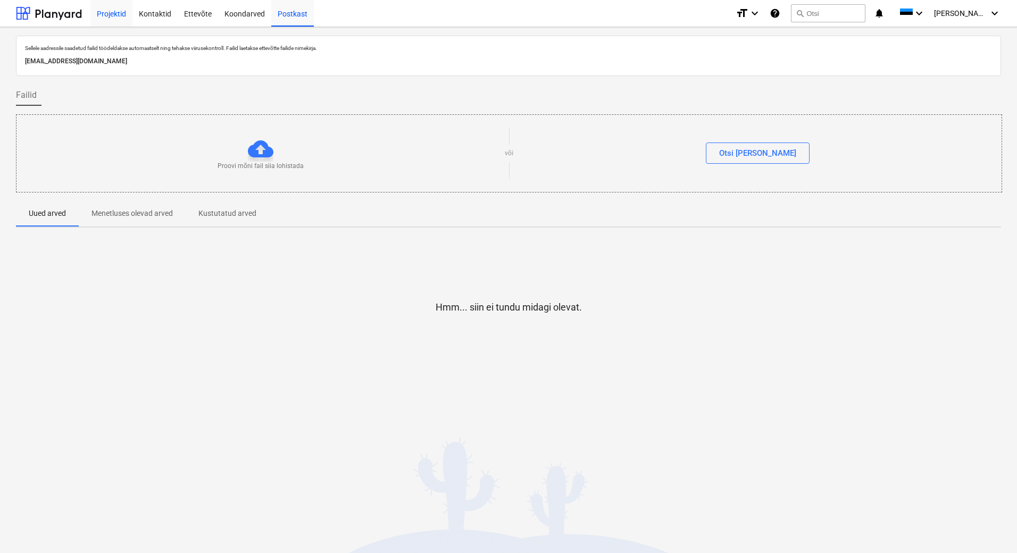
click at [122, 11] on div "Projektid" at bounding box center [111, 12] width 42 height 27
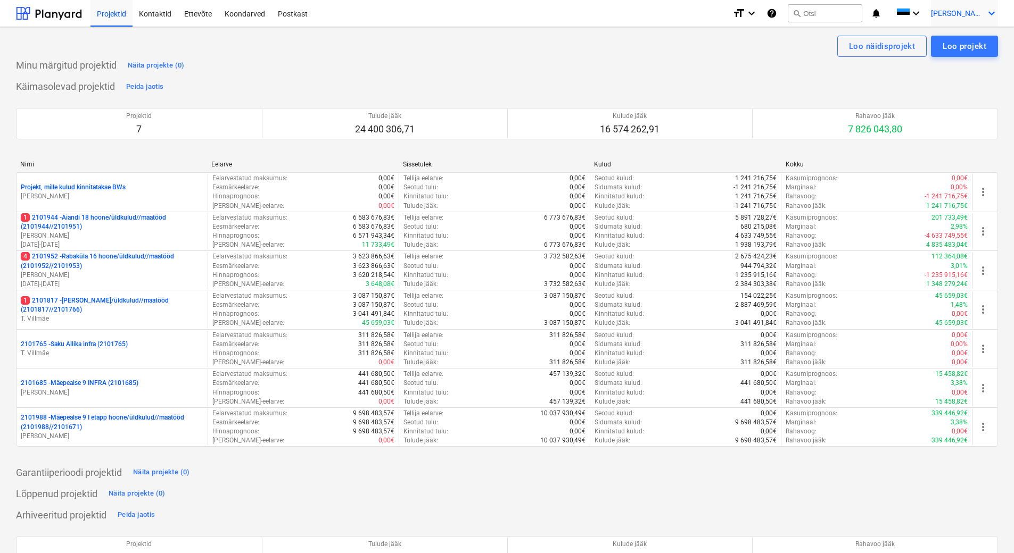
click at [984, 13] on div "[PERSON_NAME] keyboard_arrow_down" at bounding box center [964, 13] width 67 height 27
click at [963, 57] on div "Logi välja" at bounding box center [966, 58] width 64 height 17
